Goal: Task Accomplishment & Management: Complete application form

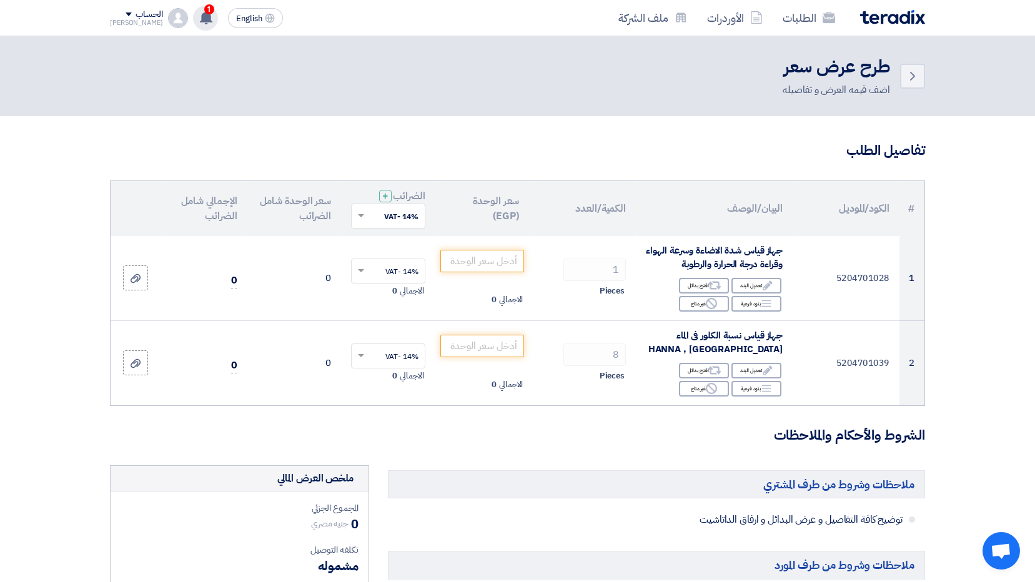
click at [200, 19] on use at bounding box center [206, 18] width 12 height 14
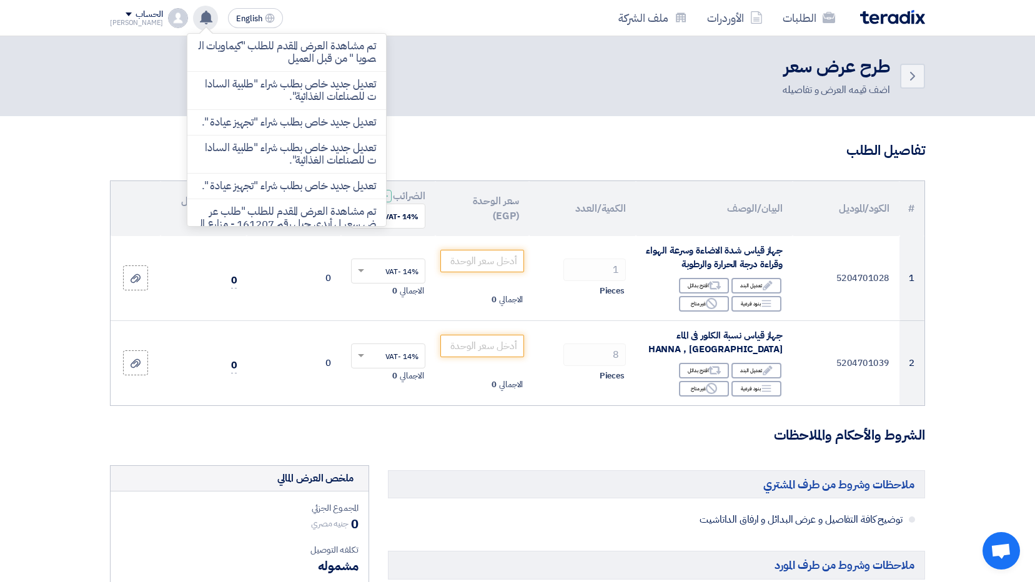
click at [200, 19] on use at bounding box center [206, 18] width 12 height 14
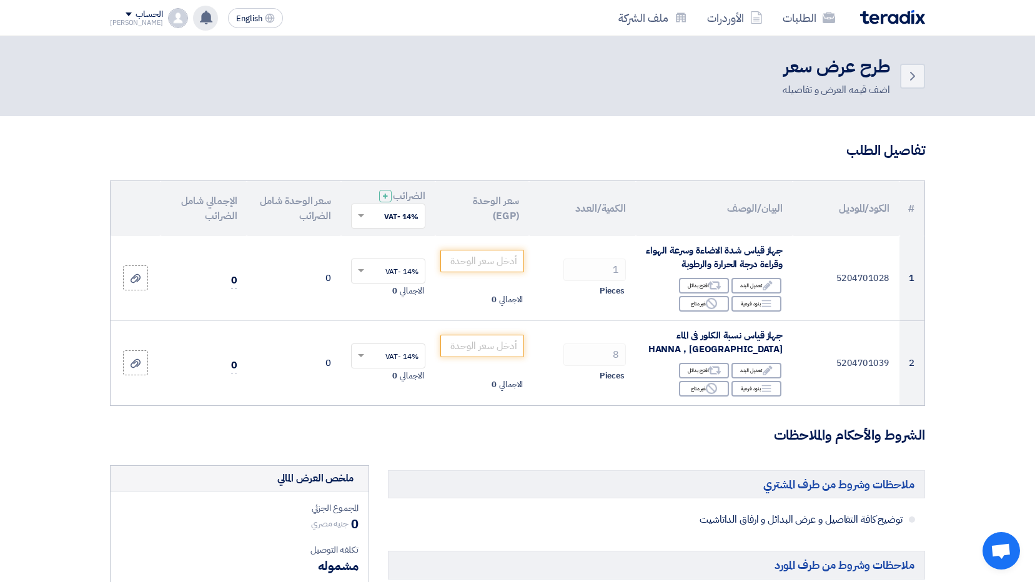
click at [200, 19] on use at bounding box center [206, 18] width 12 height 14
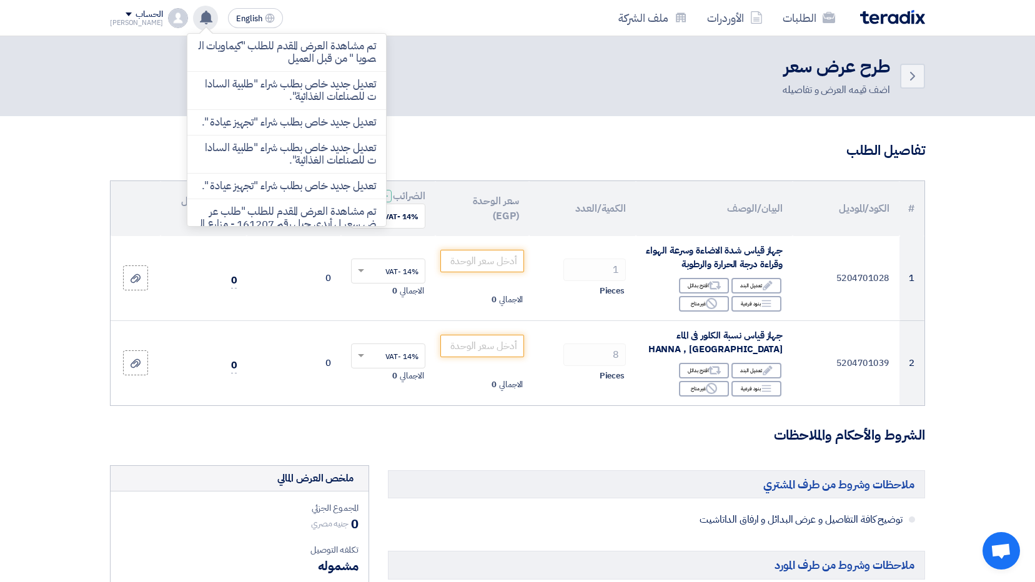
click at [200, 19] on use at bounding box center [206, 18] width 12 height 14
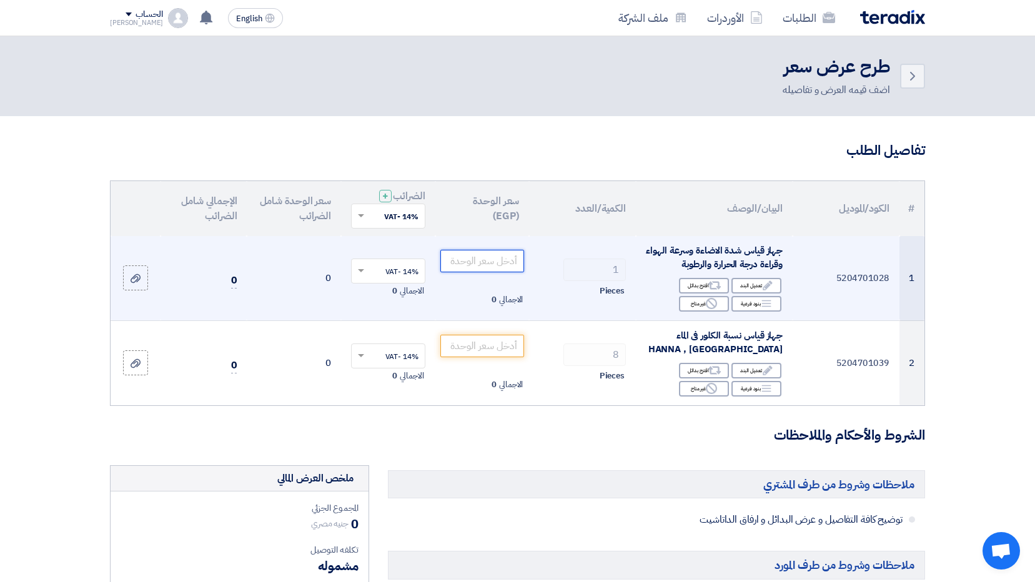
click at [481, 263] on input "number" at bounding box center [482, 261] width 84 height 22
click at [548, 314] on td "1 Pieces" at bounding box center [582, 278] width 107 height 85
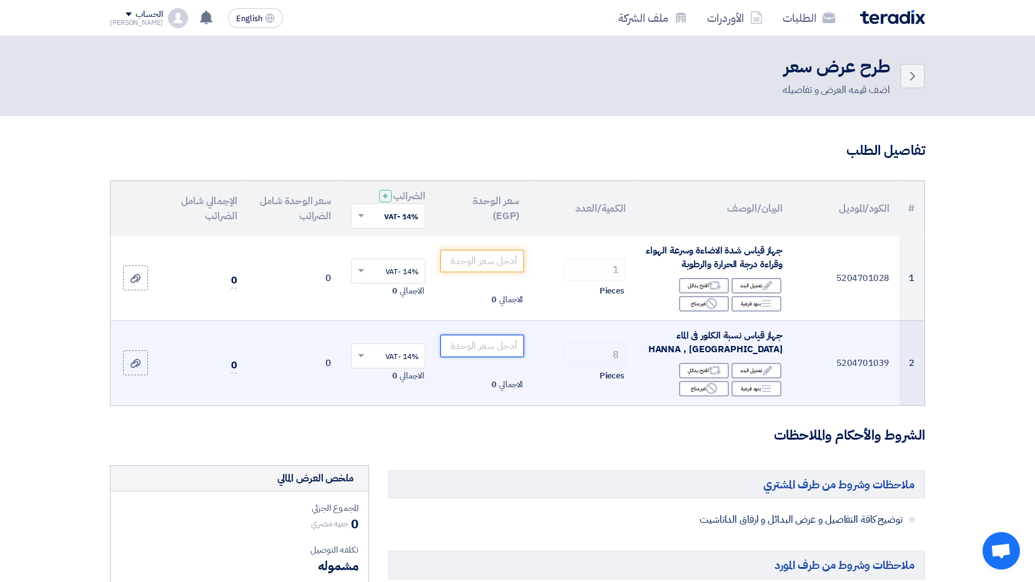
click at [498, 351] on input "number" at bounding box center [482, 346] width 84 height 22
click at [364, 357] on span at bounding box center [361, 355] width 6 height 3
click at [366, 359] on span at bounding box center [360, 355] width 16 height 11
click at [509, 348] on input "5700" at bounding box center [482, 346] width 84 height 22
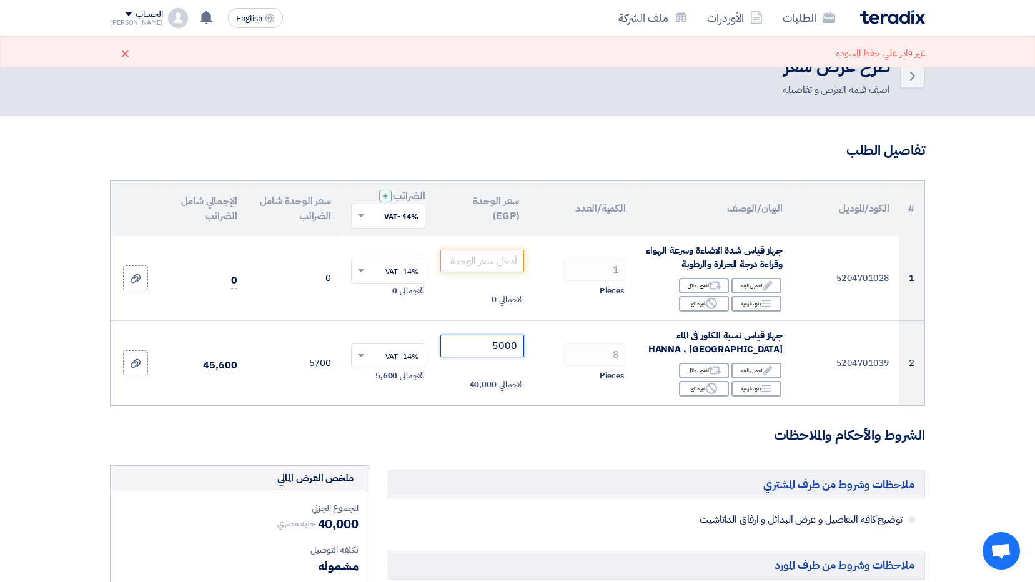
type input "5000"
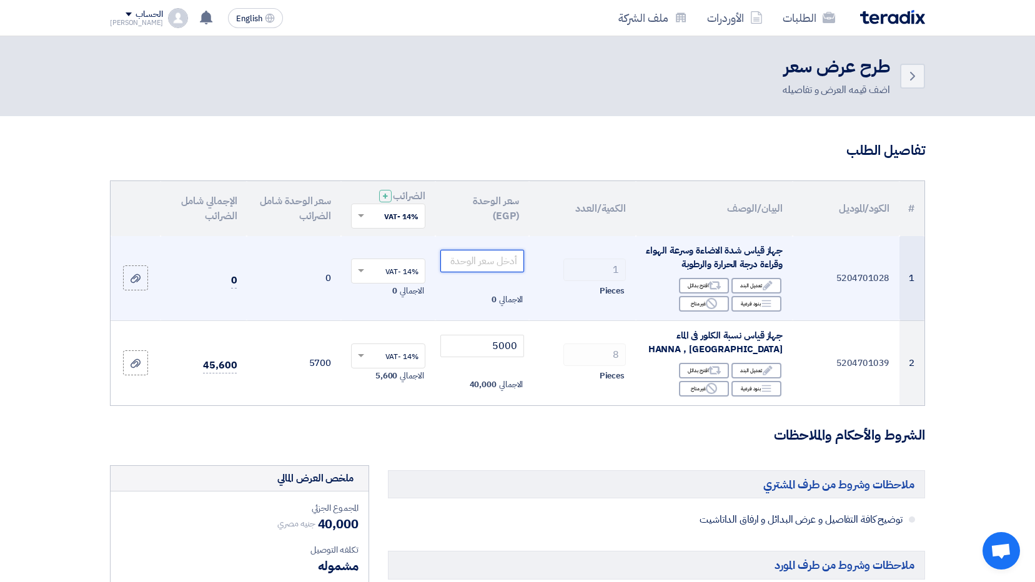
click at [483, 264] on input "number" at bounding box center [482, 261] width 84 height 22
type input "2500"
click at [715, 285] on icon "Alternative" at bounding box center [714, 285] width 13 height 13
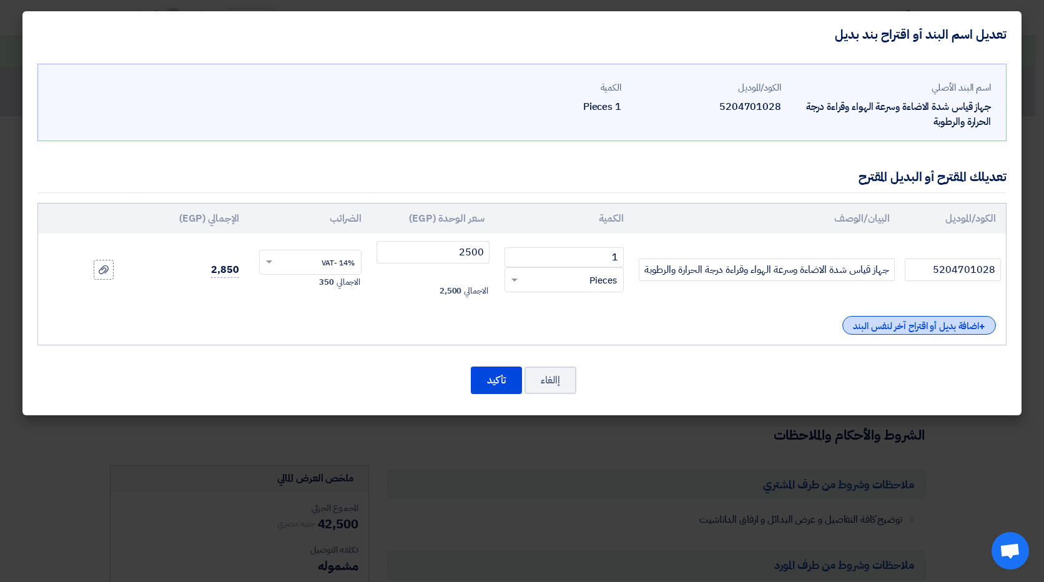
click at [863, 325] on div "+ اضافة بديل أو اقتراح آخر لنفس البند" at bounding box center [919, 325] width 154 height 19
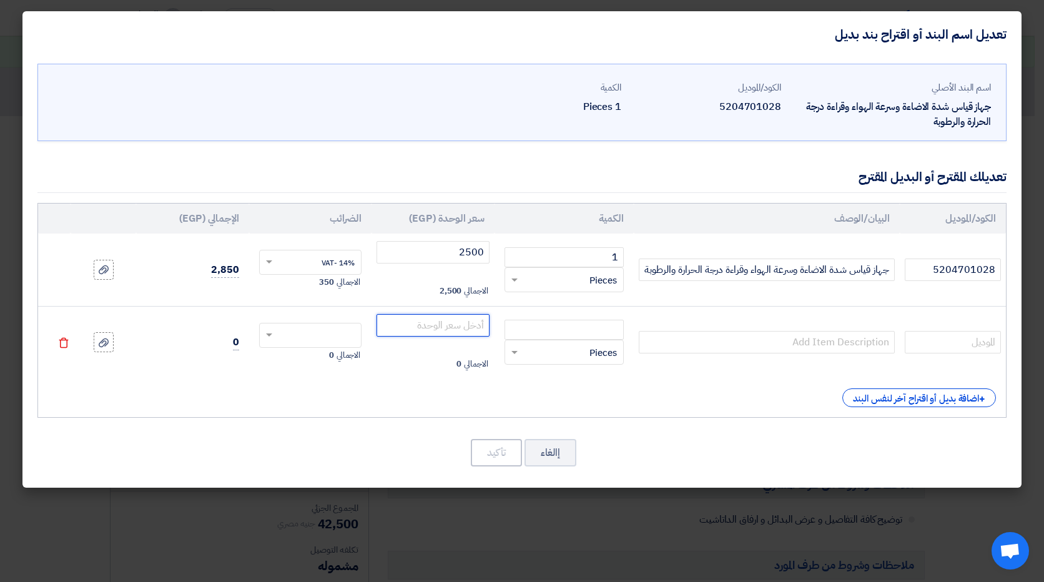
click at [468, 333] on input "number" at bounding box center [433, 325] width 113 height 22
type input "3700"
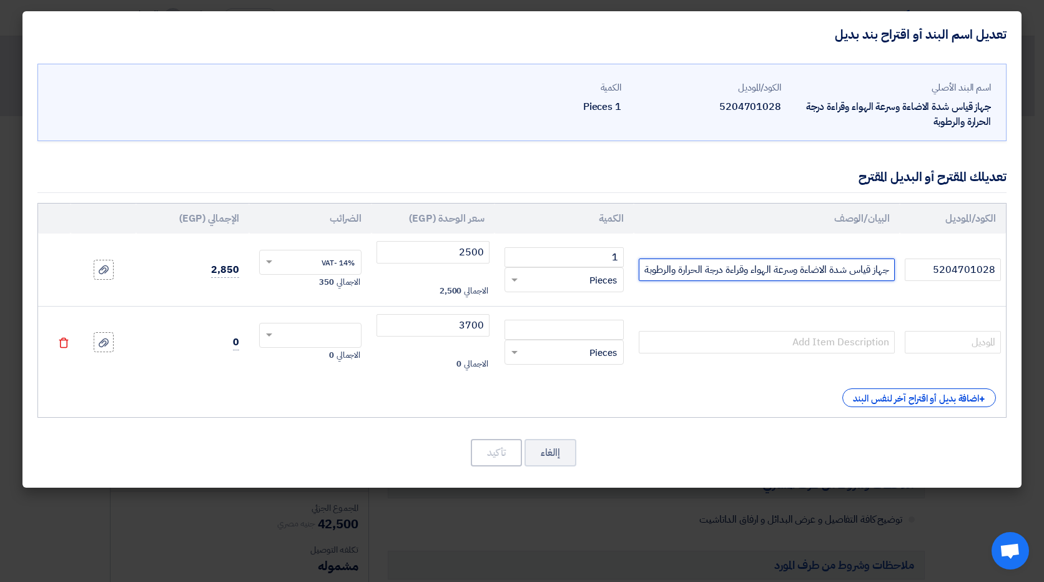
click at [789, 276] on input "جهاز قياس شدة الاضاءة وسرعة الهواء وقراءة درجة الحرارة والرطوبة" at bounding box center [767, 270] width 256 height 22
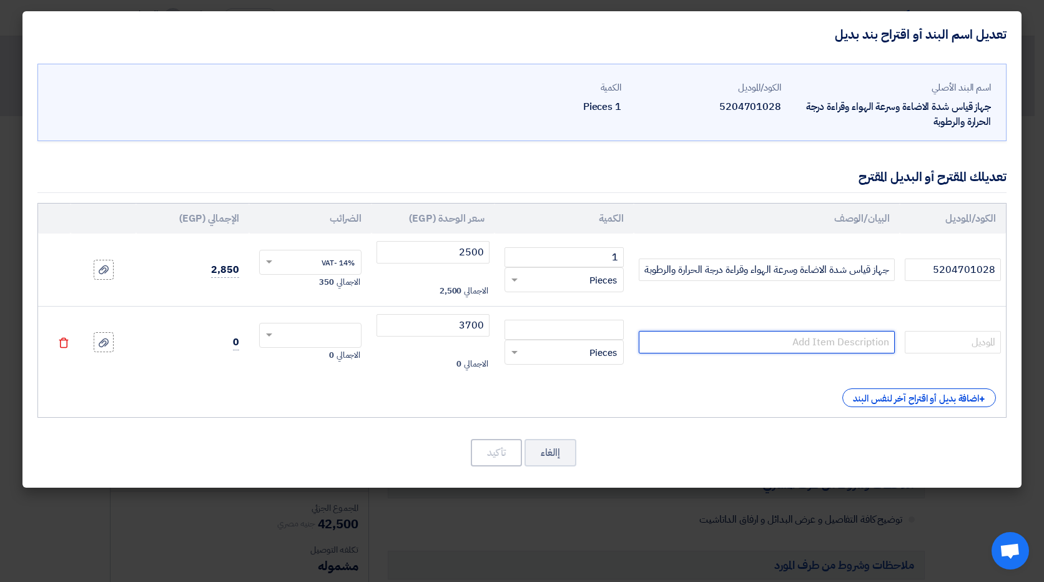
click at [794, 338] on input "text" at bounding box center [767, 342] width 256 height 22
paste input "جهاز قياس شدة الاضاءة وسرعة الهواء وقراءة درجة الحرارة والرطوبة"
type input "جهاز قياس شدة الاضاءة وسرعة الهواء وقراءة درجة الحرارة والرطوبة"
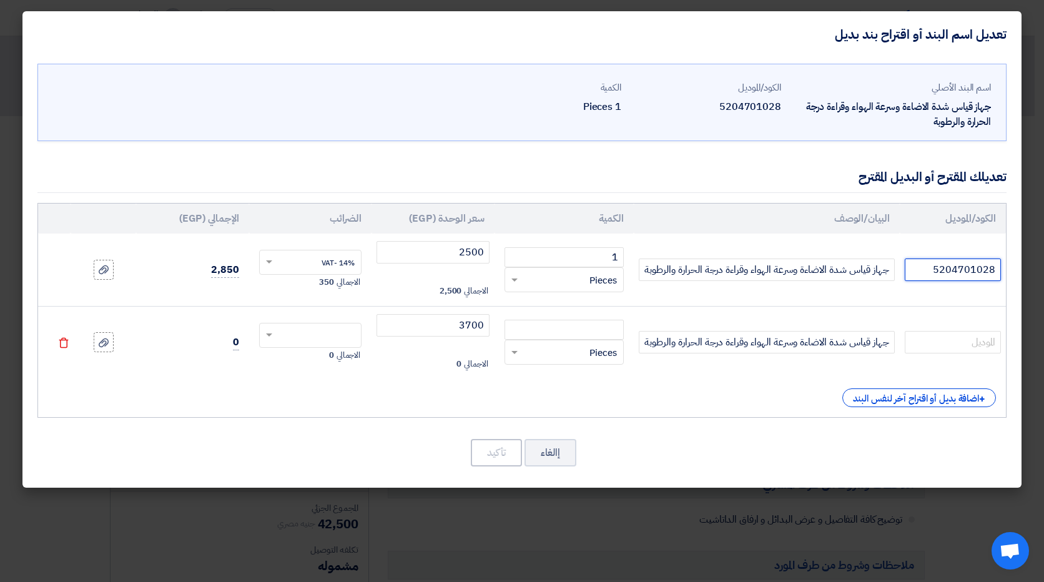
click at [964, 272] on input "5204701028" at bounding box center [953, 270] width 96 height 22
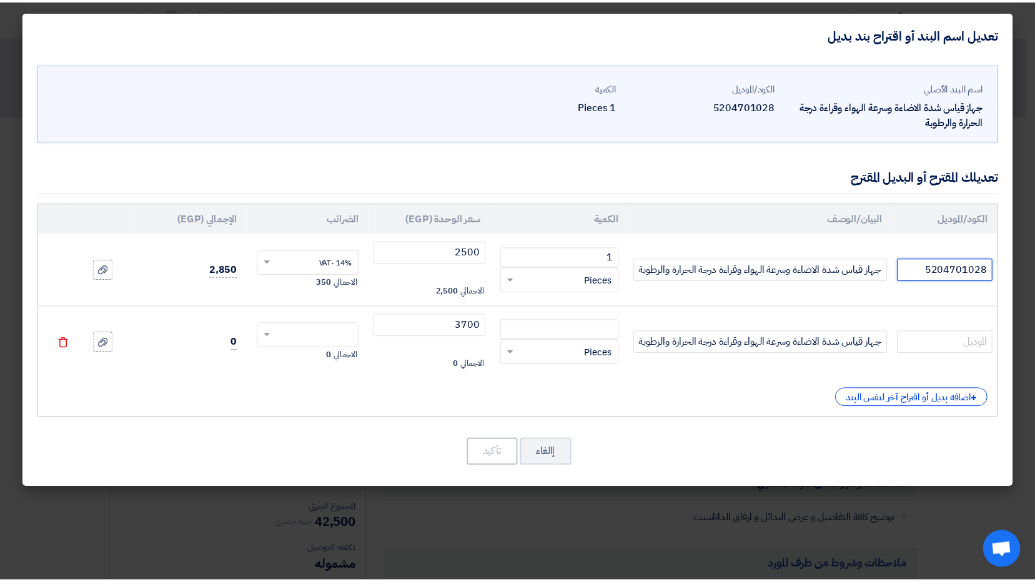
scroll to position [0, 0]
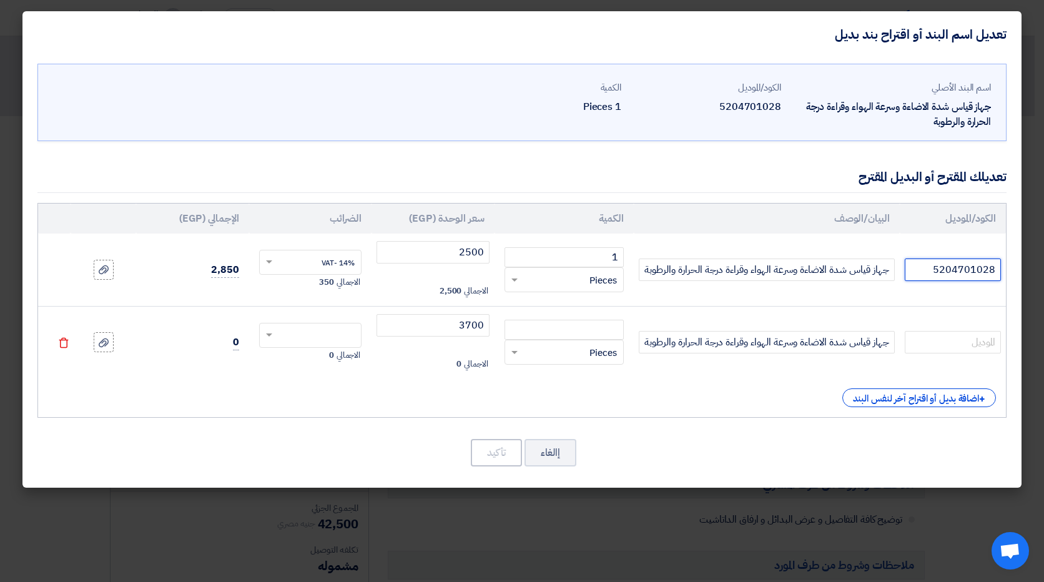
click at [964, 272] on input "5204701028" at bounding box center [953, 270] width 96 height 22
click at [949, 348] on input "text" at bounding box center [953, 342] width 96 height 22
paste input "5204701028"
type input "5204701028"
click at [589, 335] on input "number" at bounding box center [564, 330] width 119 height 20
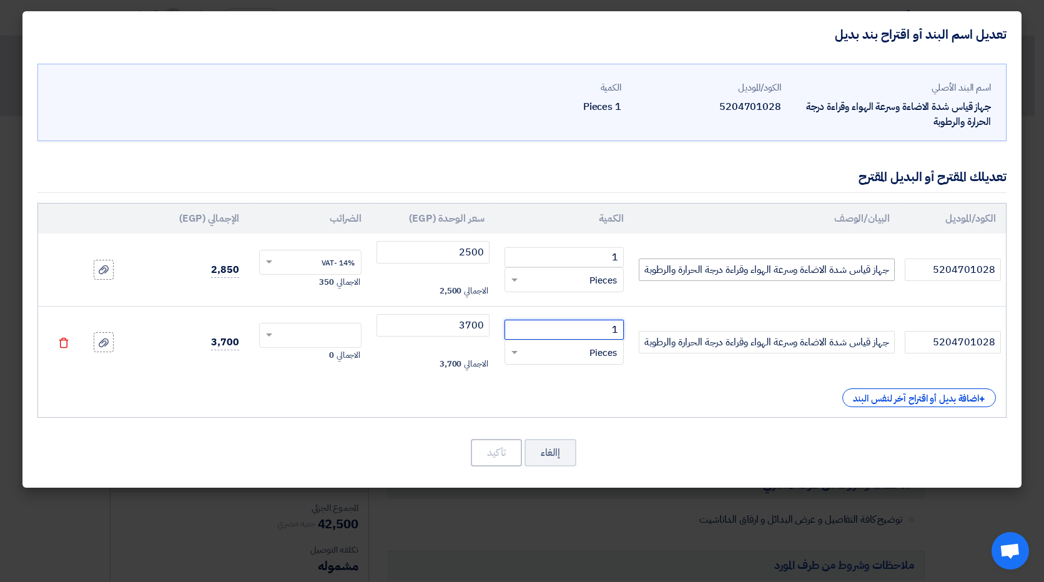
type input "1"
click at [265, 338] on span at bounding box center [268, 335] width 16 height 11
click at [317, 365] on div "14% -VAT" at bounding box center [311, 359] width 102 height 22
click at [66, 336] on td "Delete" at bounding box center [54, 342] width 32 height 72
click at [66, 342] on icon "Delete" at bounding box center [63, 342] width 11 height 11
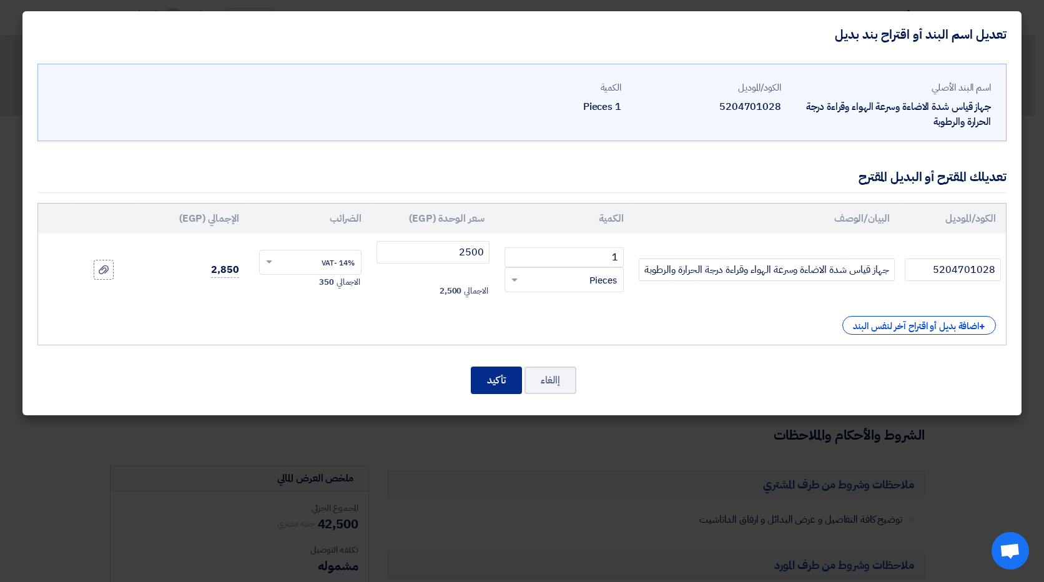
click at [512, 386] on button "تأكيد" at bounding box center [496, 380] width 51 height 27
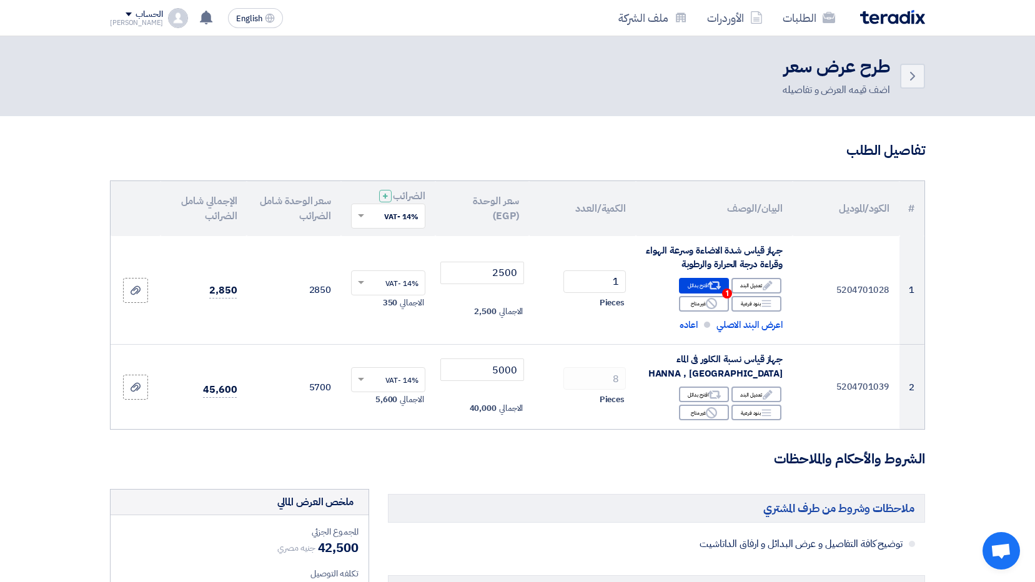
drag, startPoint x: 907, startPoint y: 0, endPoint x: 982, endPoint y: 476, distance: 481.8
click at [982, 476] on section "تفاصيل الطلب # الكود/الموديل البيان/الوصف الكمية/العدد سعر الوحدة (EGP) الضرائب…" at bounding box center [517, 574] width 1035 height 917
drag, startPoint x: 1005, startPoint y: 1, endPoint x: 305, endPoint y: 47, distance: 702.1
click at [305, 47] on header "Back طرح عرض سعر اضف قيمه العرض و تفاصيله" at bounding box center [517, 76] width 1035 height 80
drag, startPoint x: 924, startPoint y: 0, endPoint x: 189, endPoint y: 89, distance: 739.7
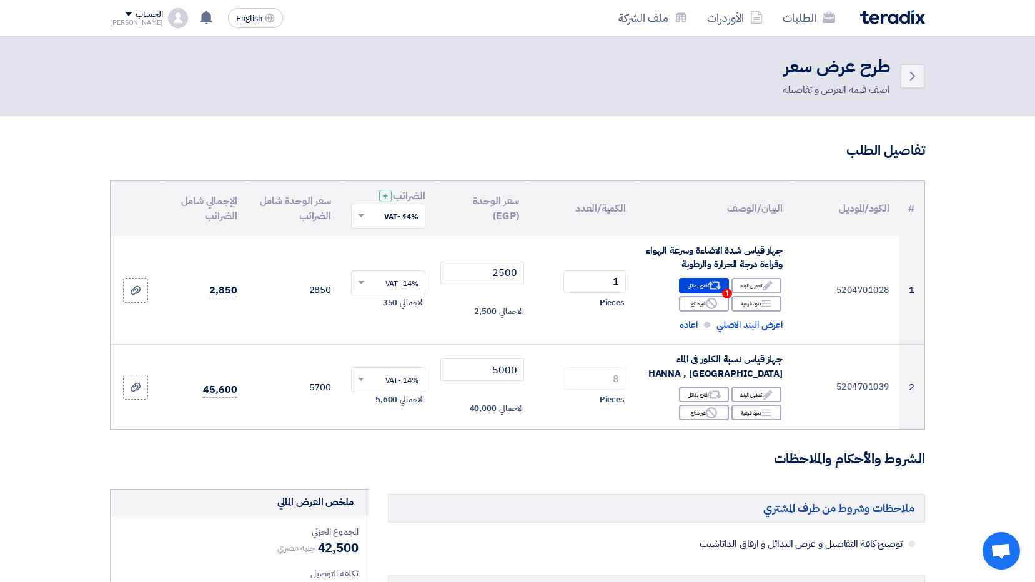
click at [189, 89] on div "Back طرح عرض سعر اضف قيمه العرض و تفاصيله" at bounding box center [517, 76] width 815 height 42
